Goal: Task Accomplishment & Management: Use online tool/utility

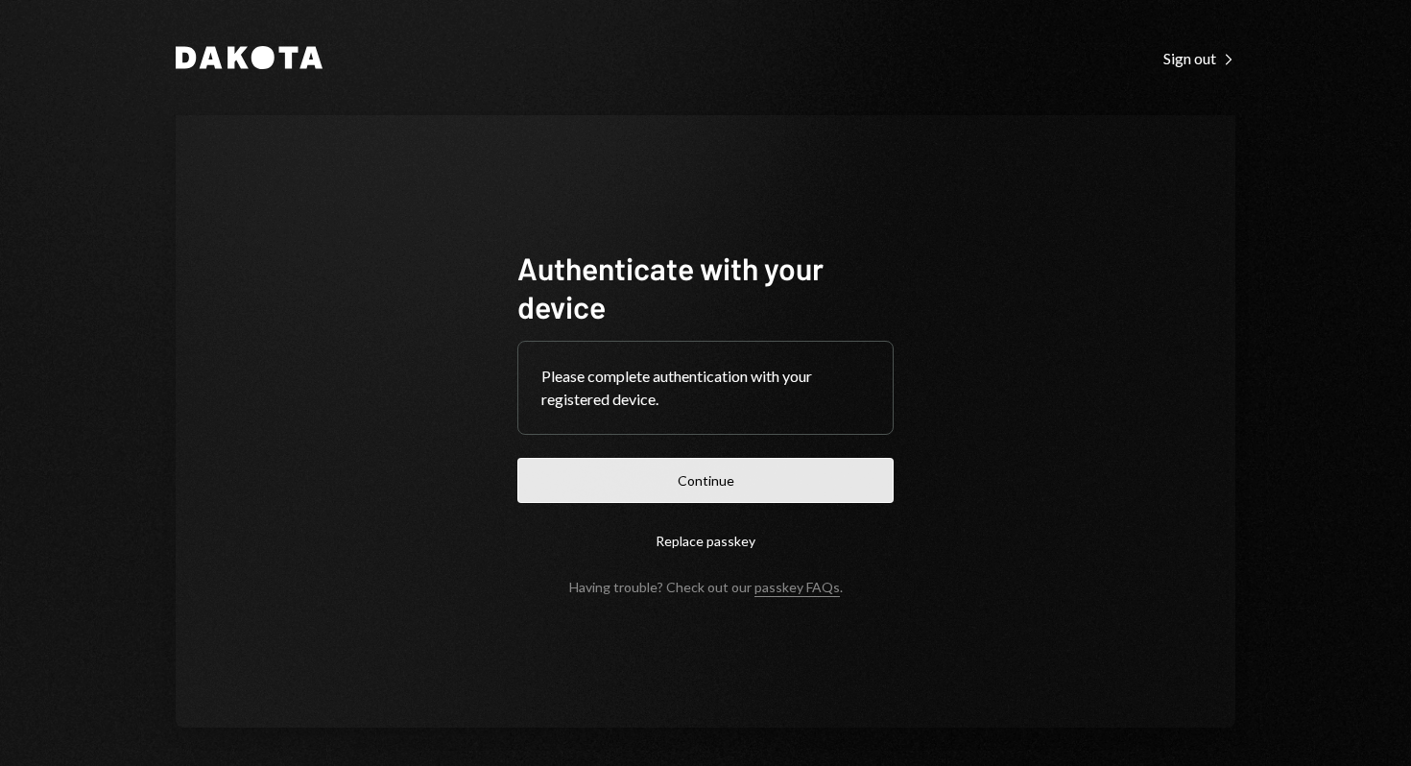
click at [770, 484] on button "Continue" at bounding box center [706, 480] width 376 height 45
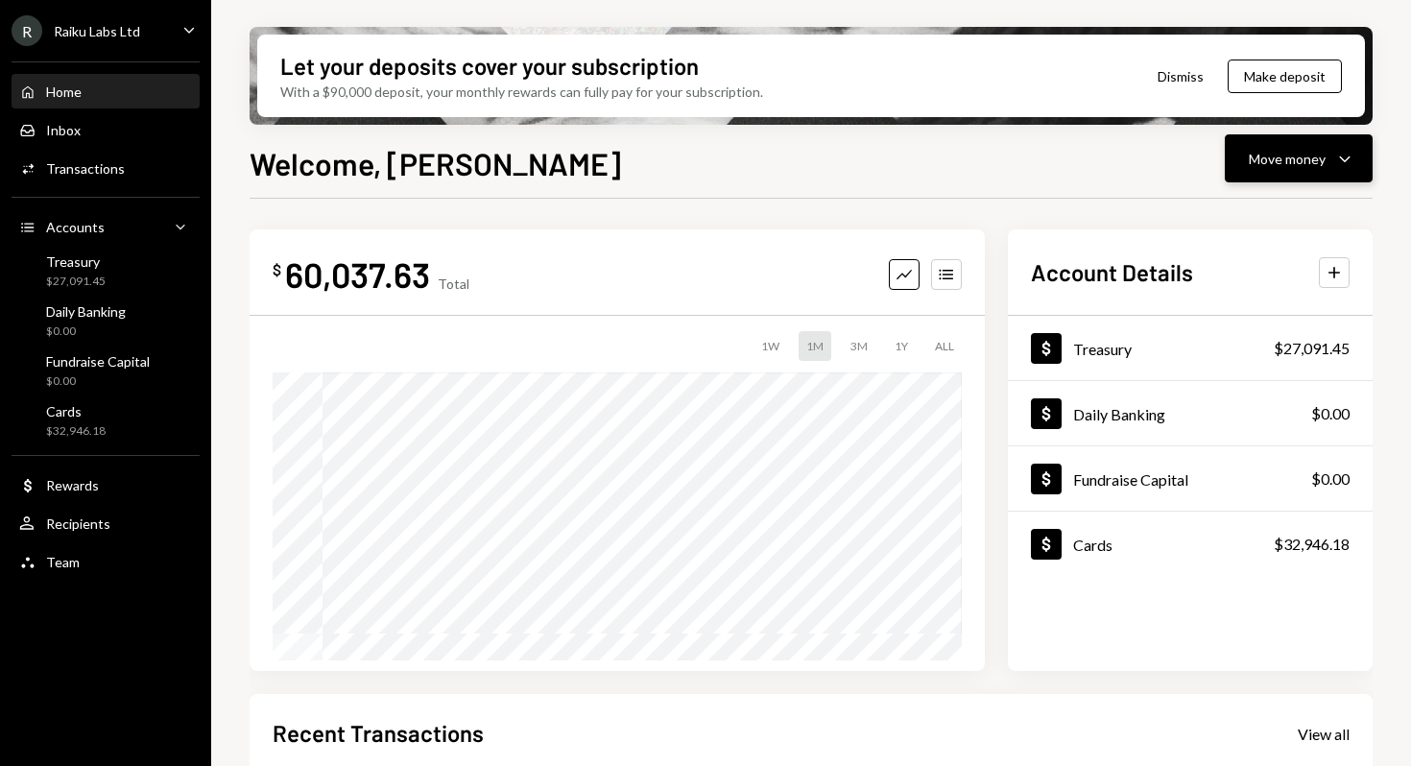
click at [1340, 161] on icon "Caret Down" at bounding box center [1345, 158] width 23 height 23
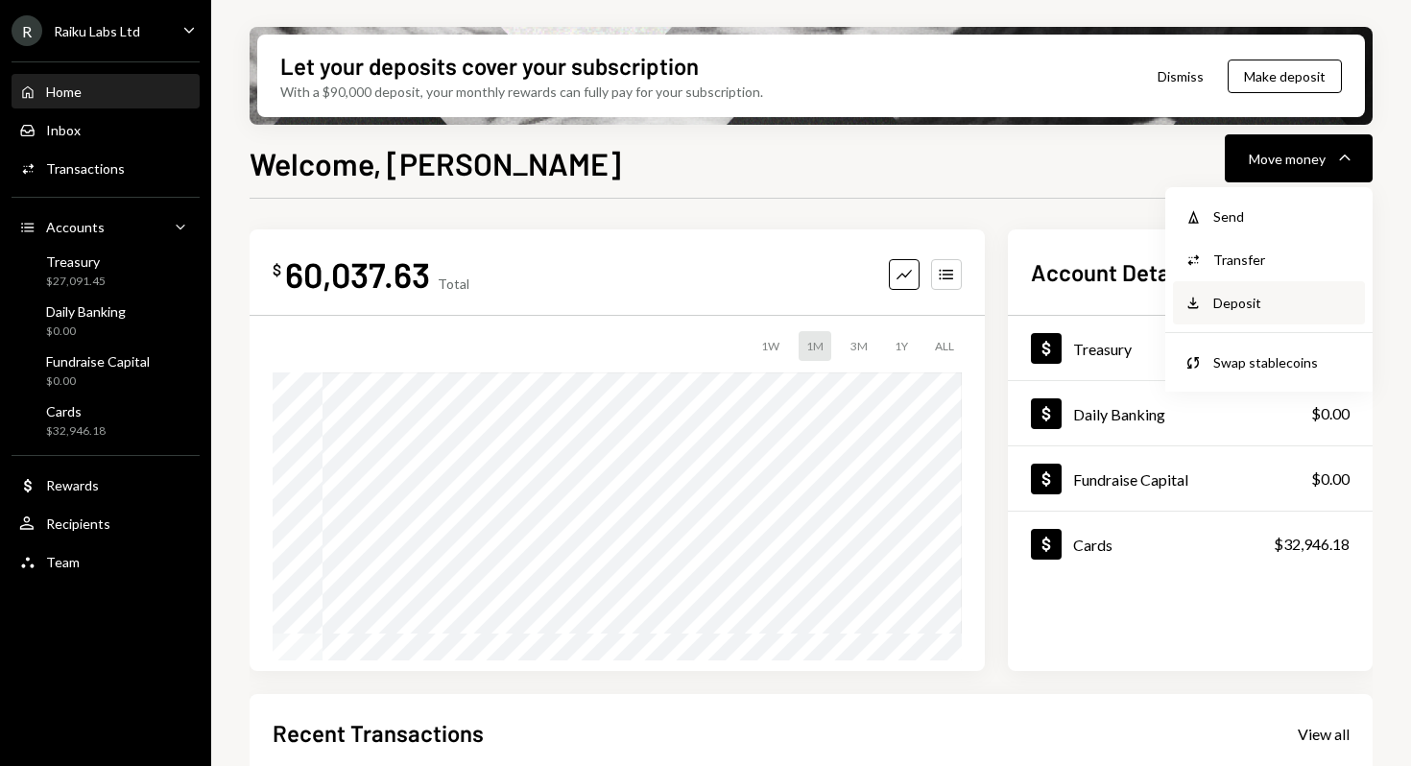
click at [1239, 307] on div "Deposit" at bounding box center [1284, 303] width 140 height 20
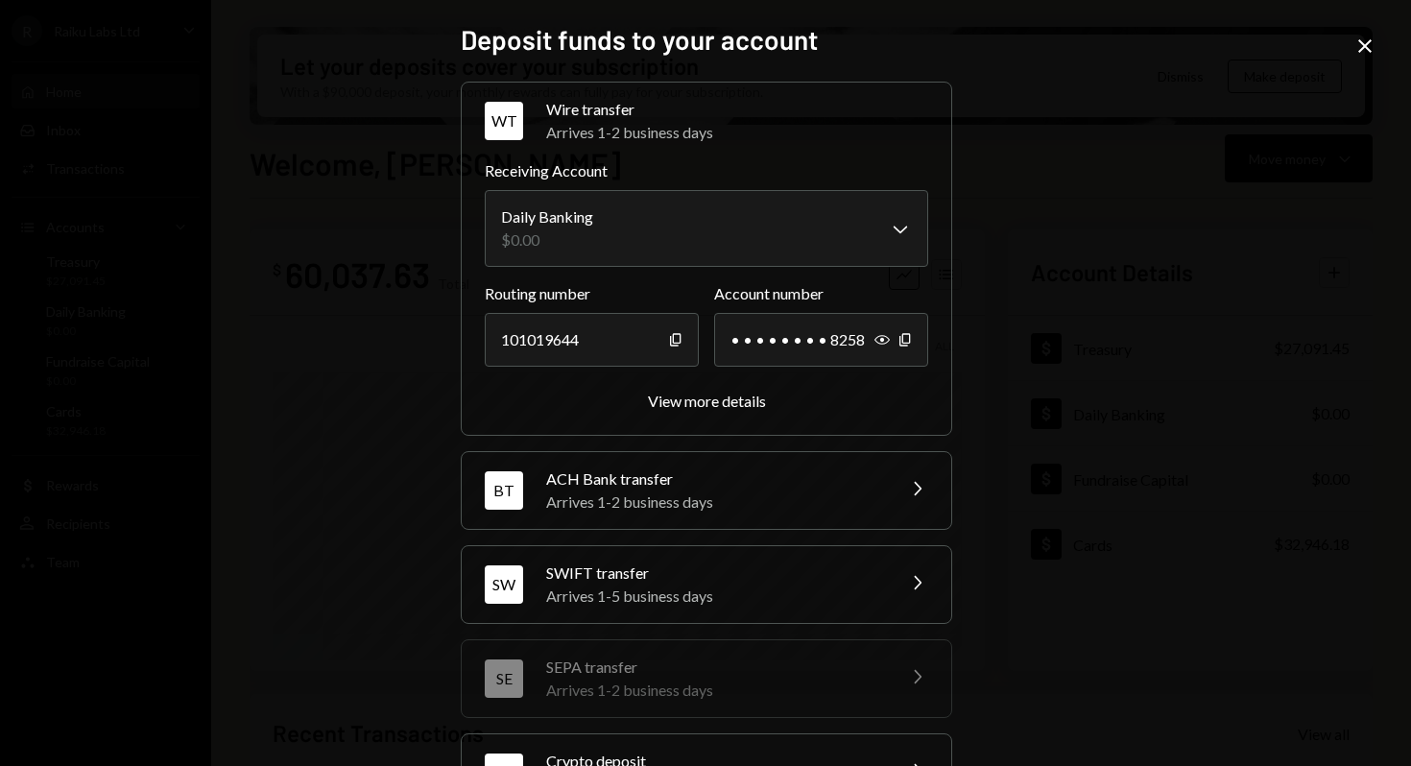
scroll to position [169, 0]
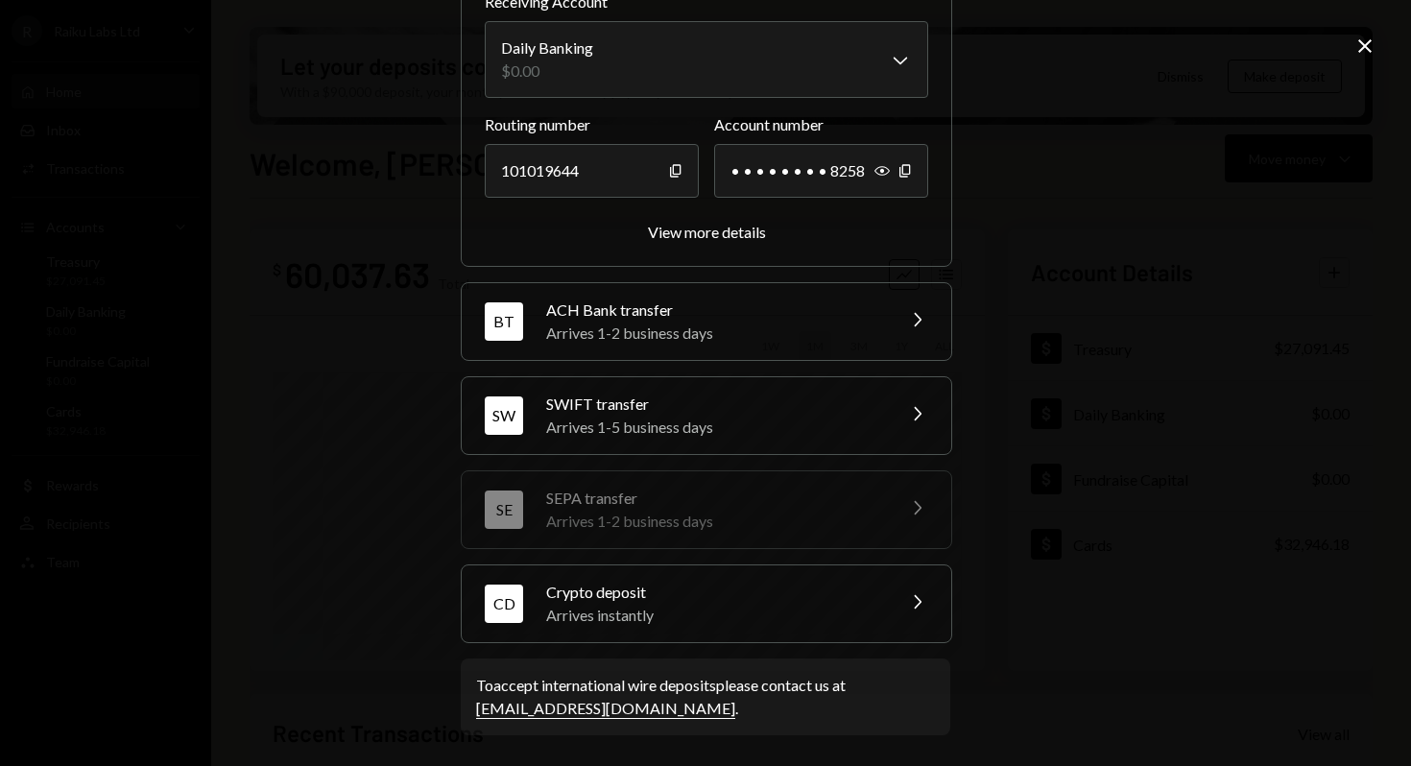
click at [747, 616] on div "Arrives instantly" at bounding box center [714, 615] width 336 height 23
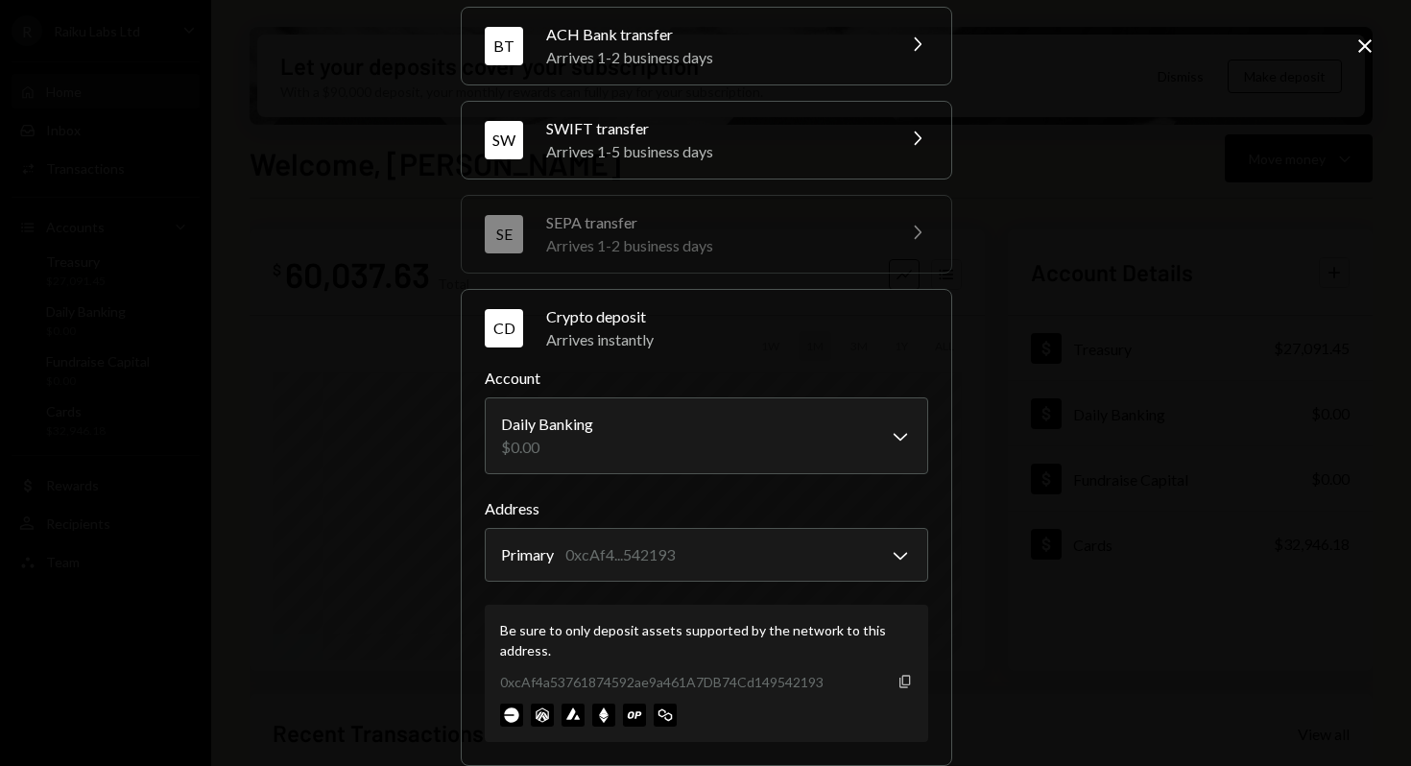
click at [900, 683] on icon "Copy" at bounding box center [905, 681] width 15 height 15
